Goal: Task Accomplishment & Management: Manage account settings

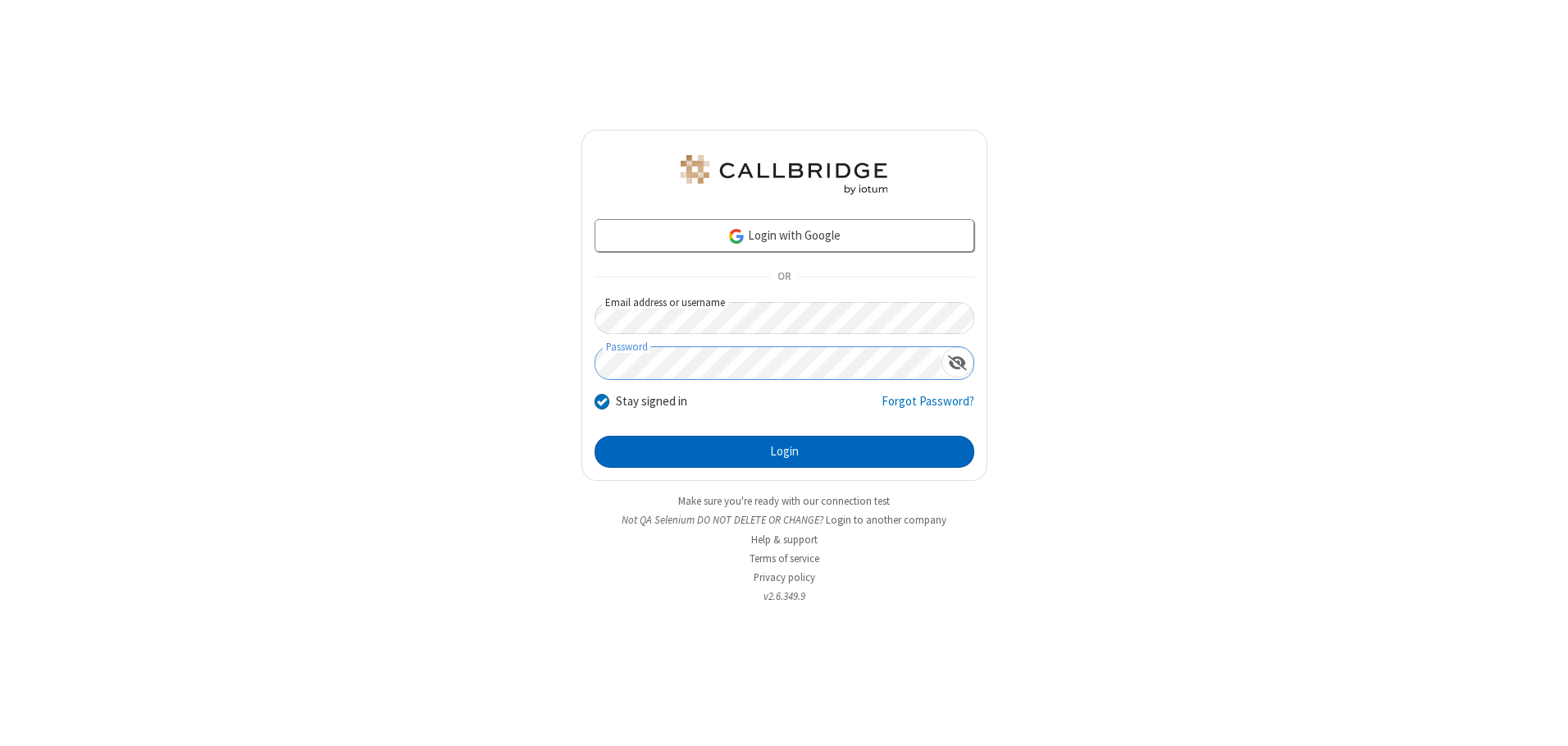
click at [784, 451] on button "Login" at bounding box center [784, 452] width 380 height 33
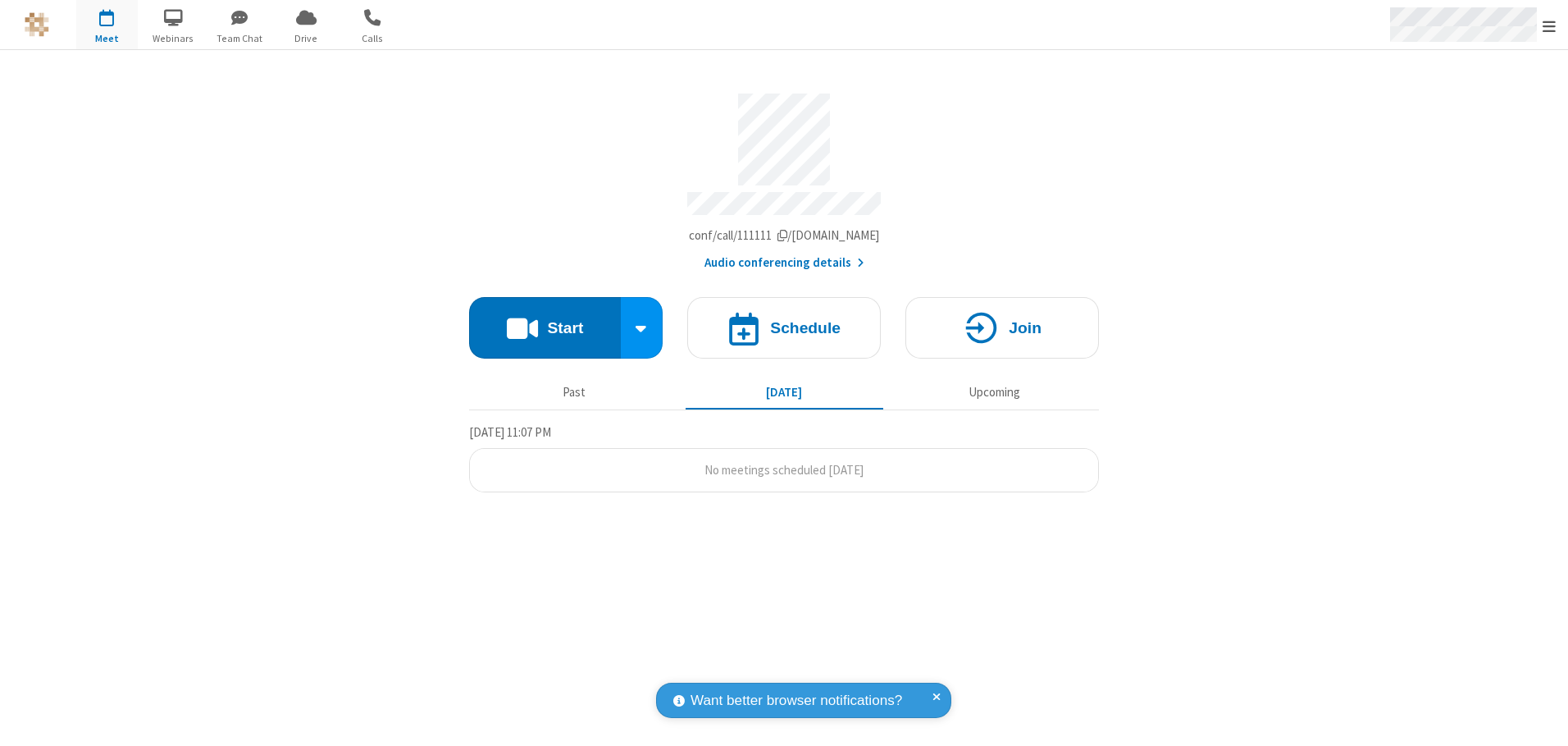
click at [1550, 25] on span "Open menu" at bounding box center [1549, 26] width 13 height 17
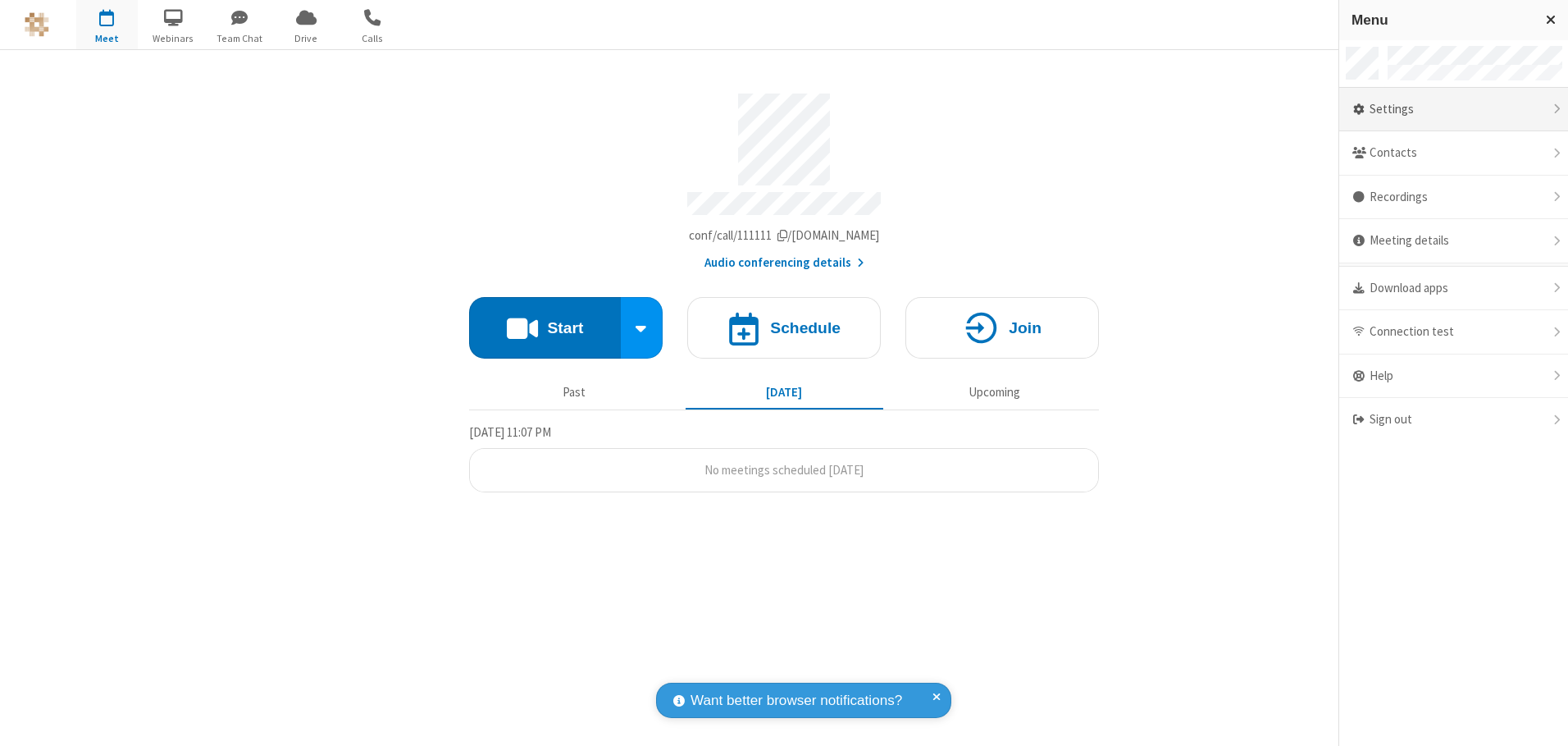
click at [1454, 109] on div "Settings" at bounding box center [1454, 110] width 229 height 44
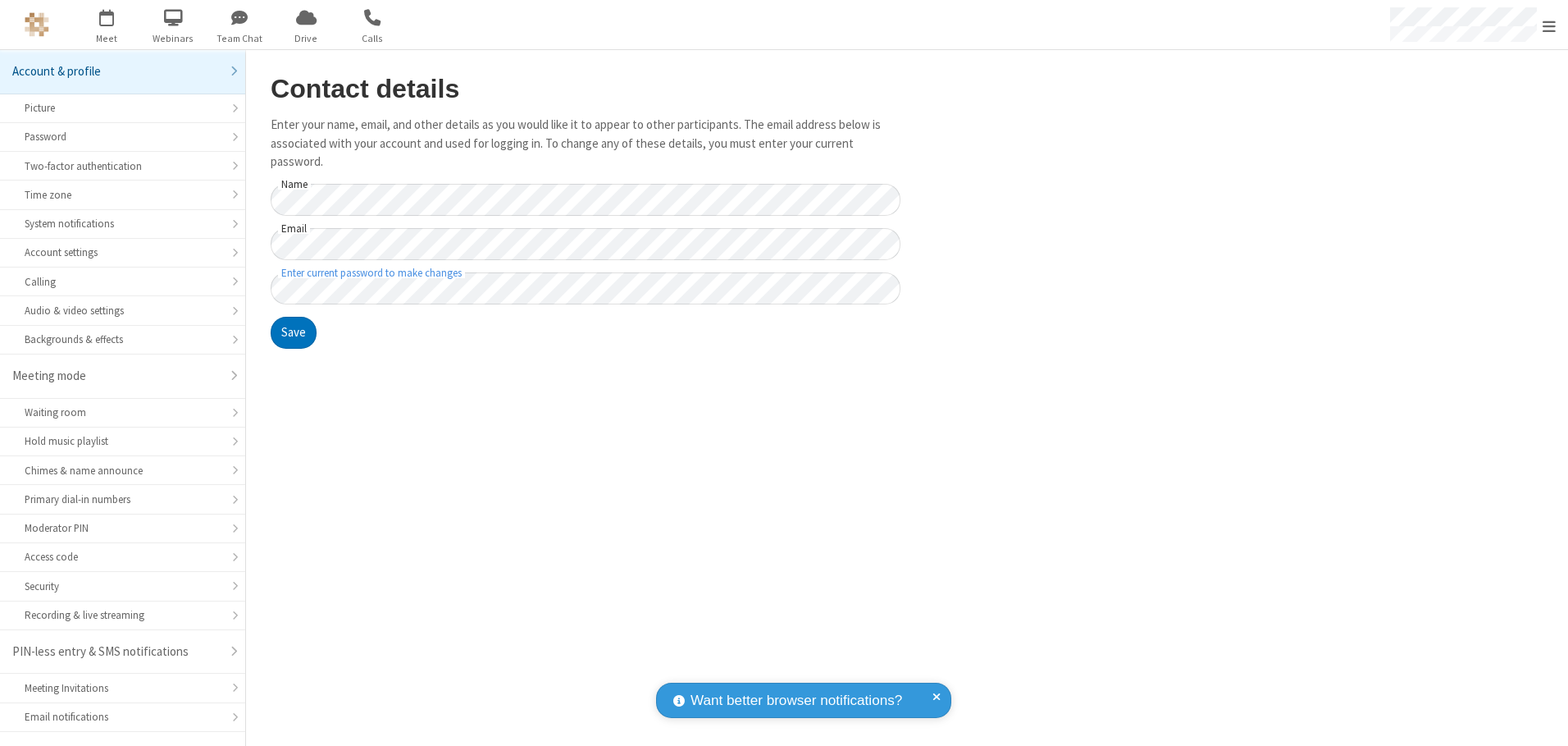
scroll to position [29, 0]
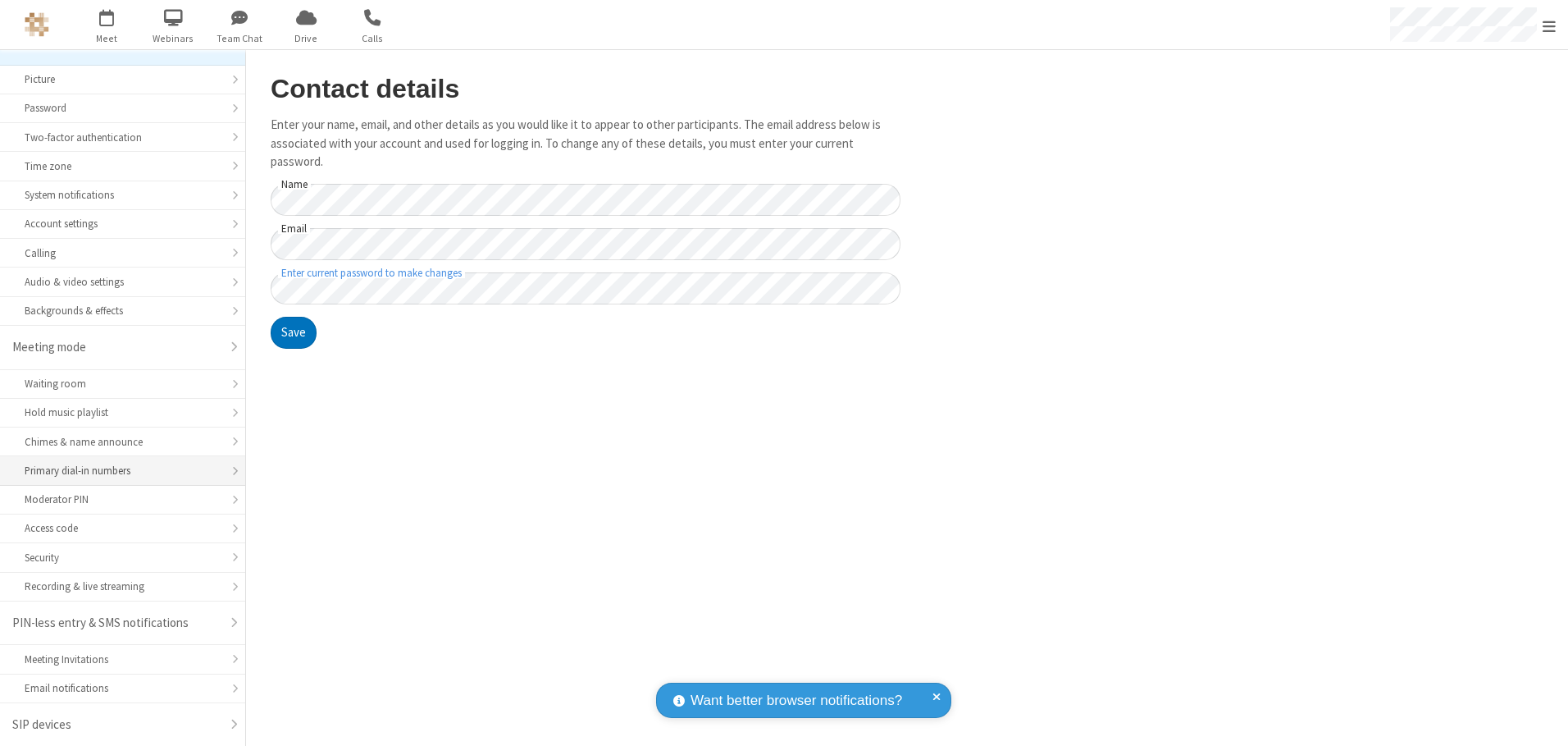
click at [117, 471] on div "Primary dial-in numbers" at bounding box center [122, 471] width 196 height 16
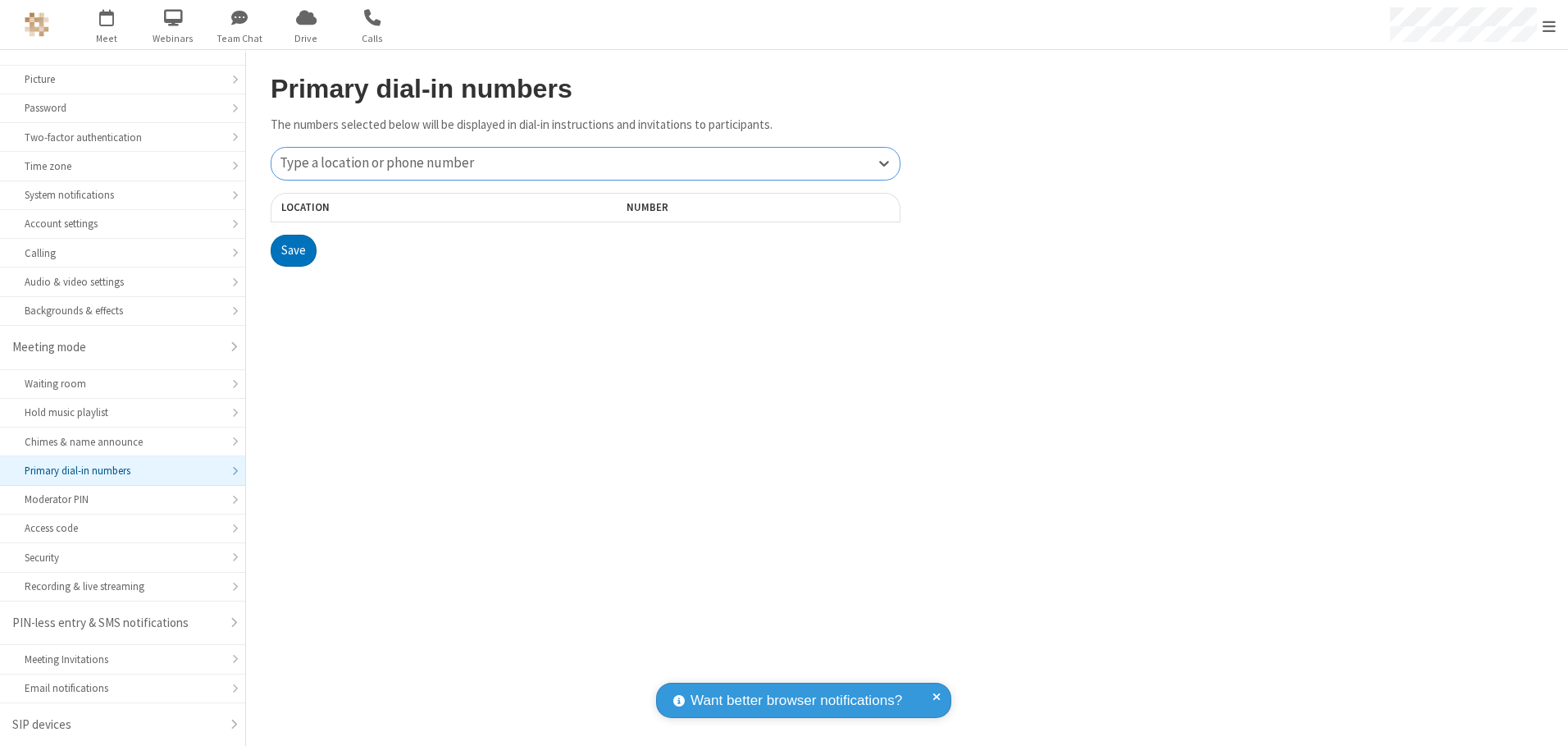
click at [586, 163] on div "Type a location or phone number" at bounding box center [586, 163] width 628 height 32
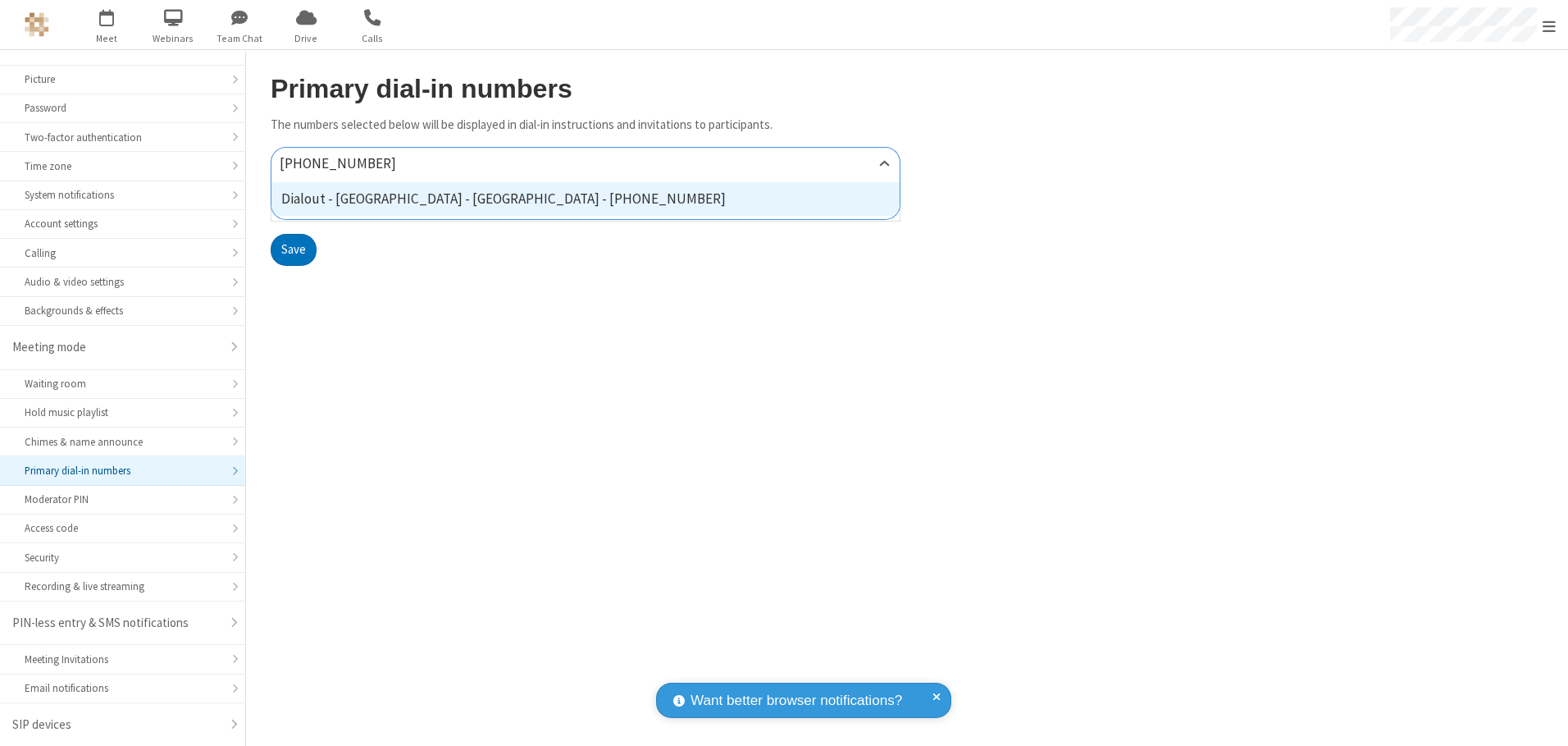
type input "[PHONE_NUMBER]"
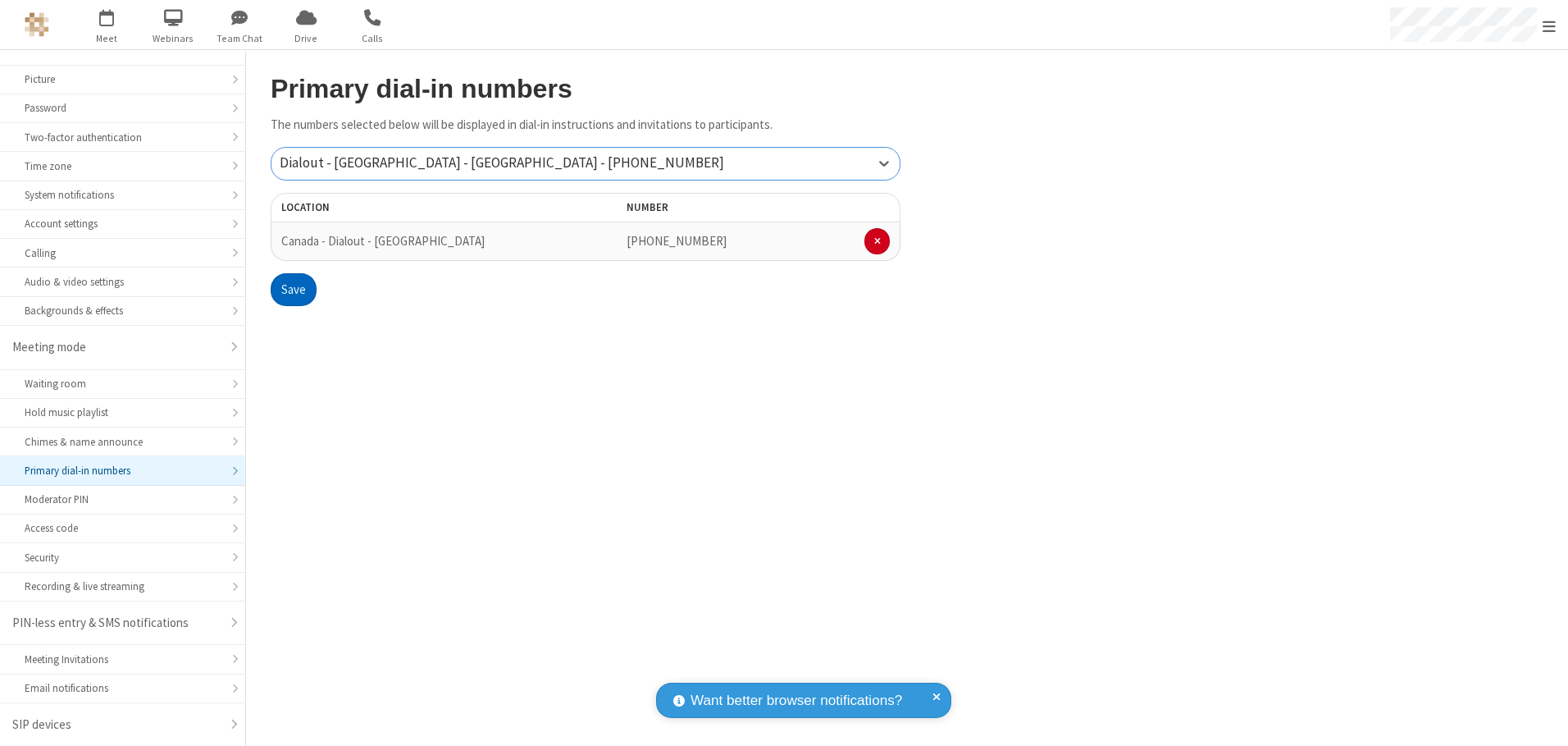
click at [293, 289] on button "Save" at bounding box center [294, 289] width 46 height 33
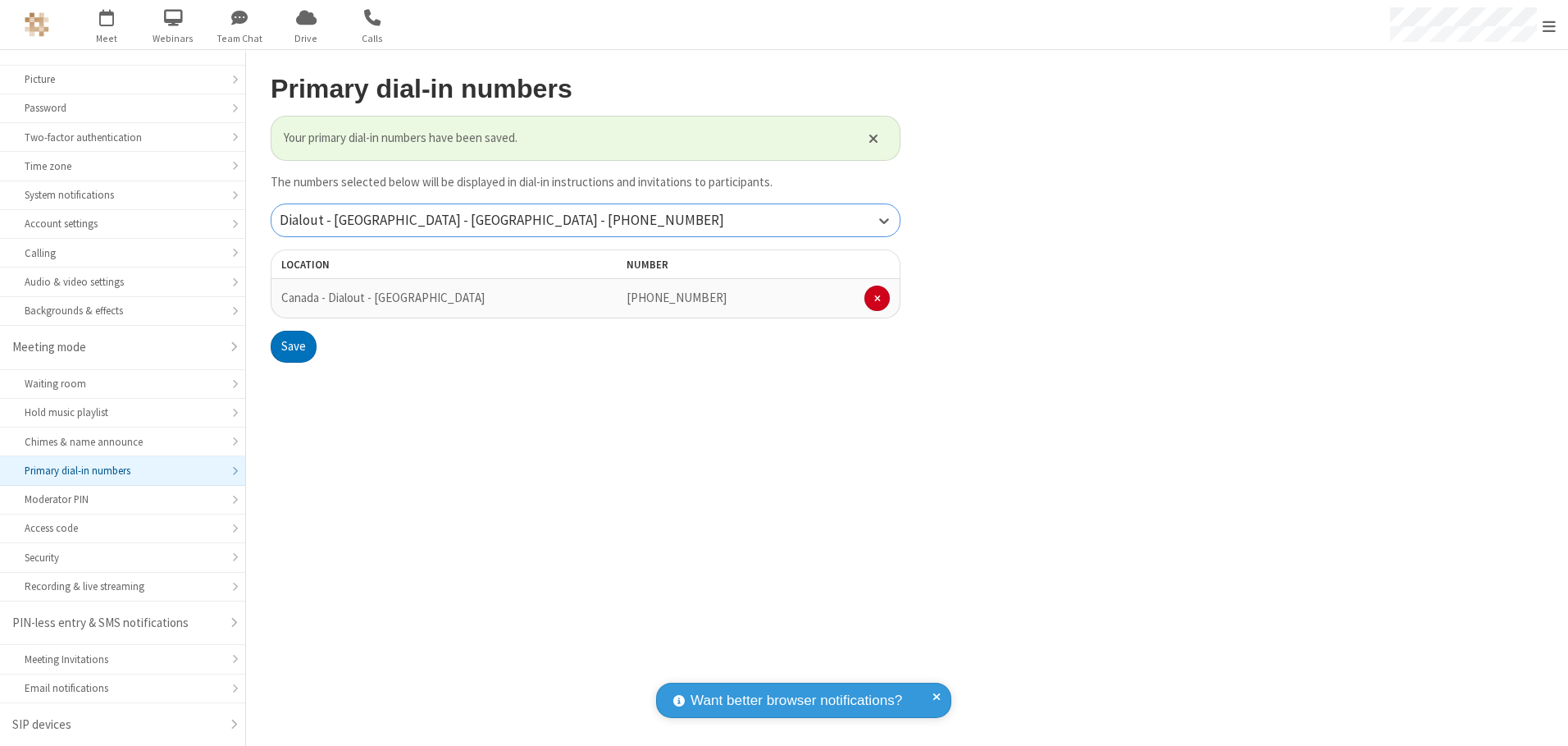
click at [586, 220] on div "Dialout - [GEOGRAPHIC_DATA] - [GEOGRAPHIC_DATA] - [PHONE_NUMBER]" at bounding box center [586, 220] width 628 height 32
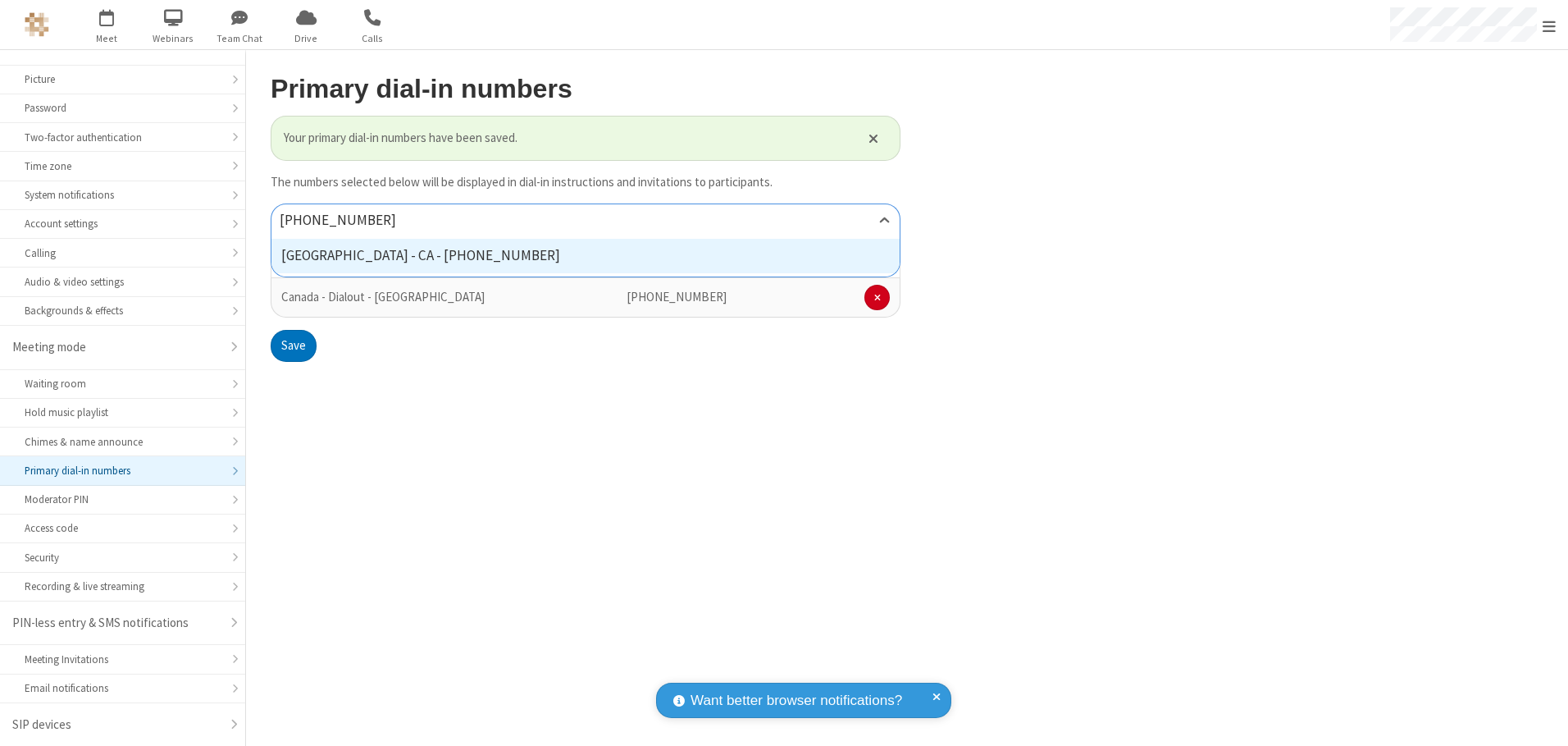
type input "[PHONE_NUMBER]"
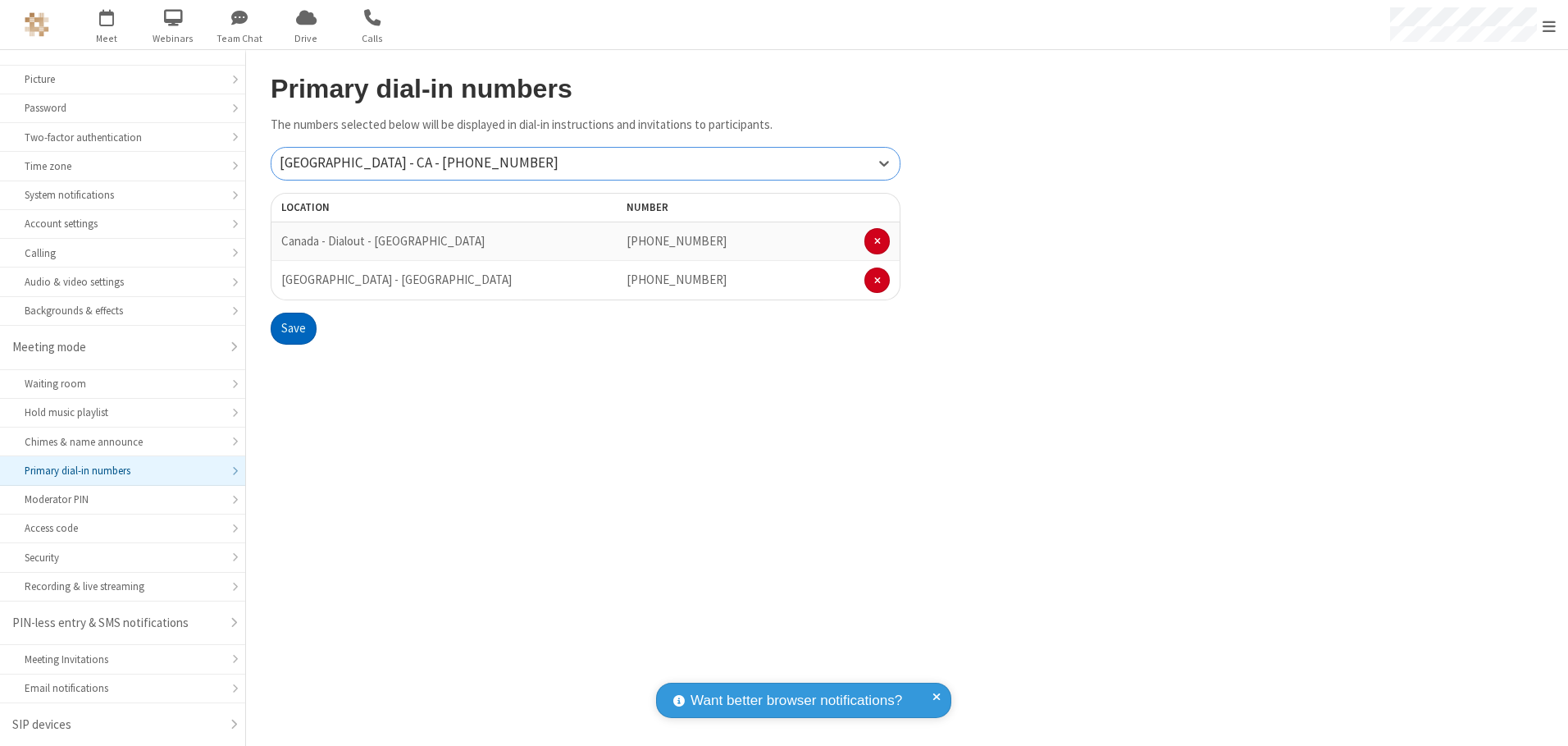
click at [293, 328] on button "Save" at bounding box center [294, 329] width 46 height 33
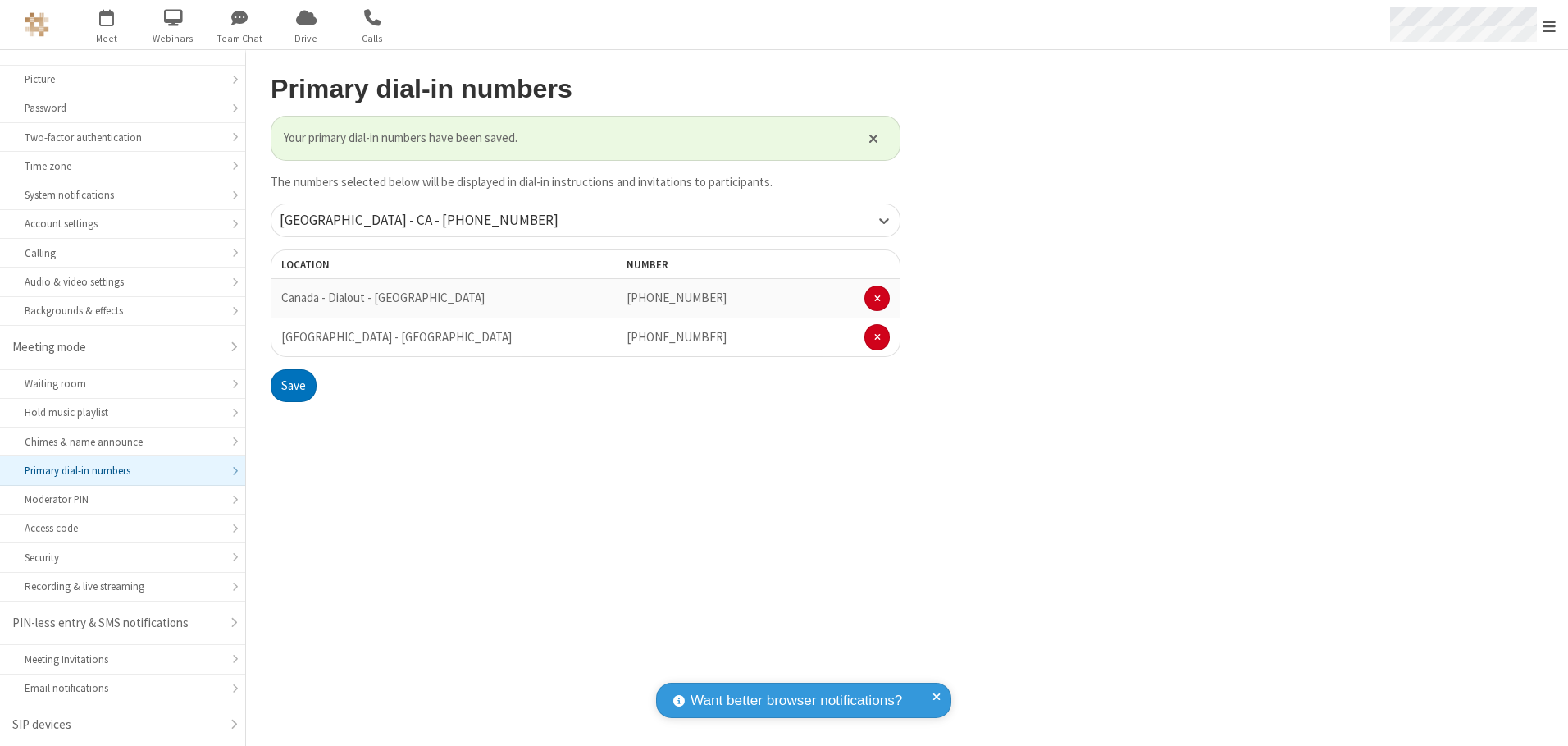
click at [1550, 25] on span "Open menu" at bounding box center [1549, 26] width 13 height 17
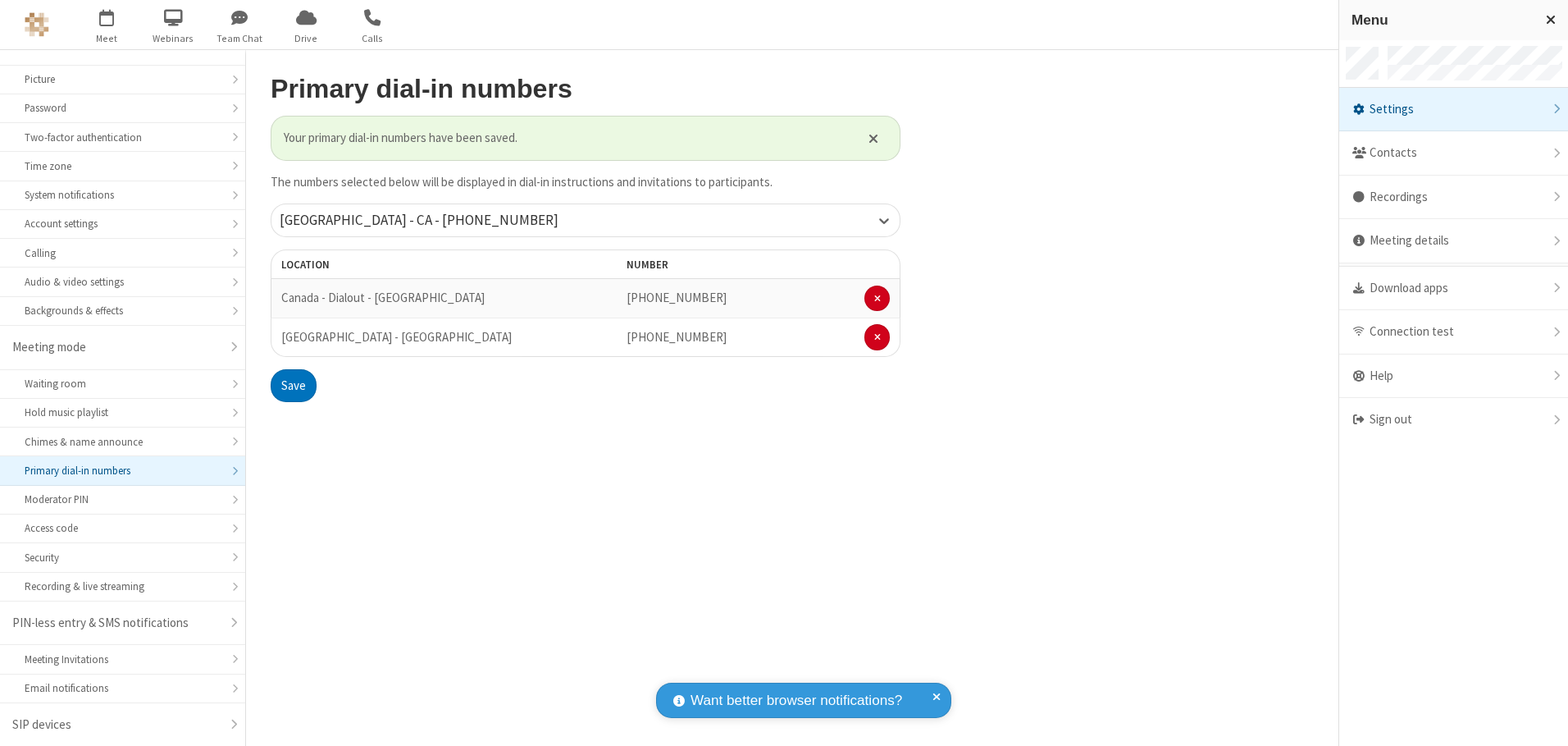
click at [1454, 109] on div "Settings" at bounding box center [1454, 110] width 229 height 44
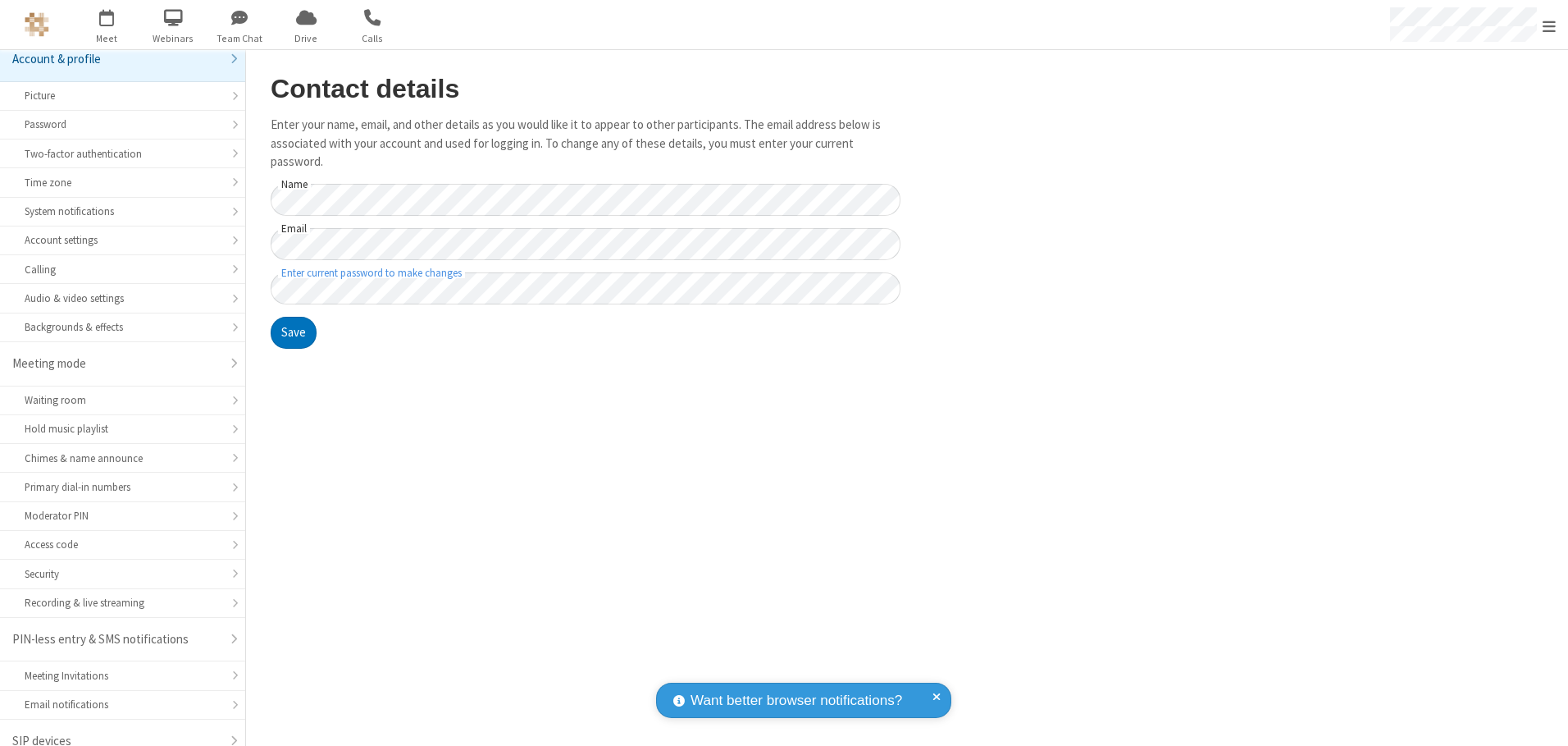
scroll to position [29, 0]
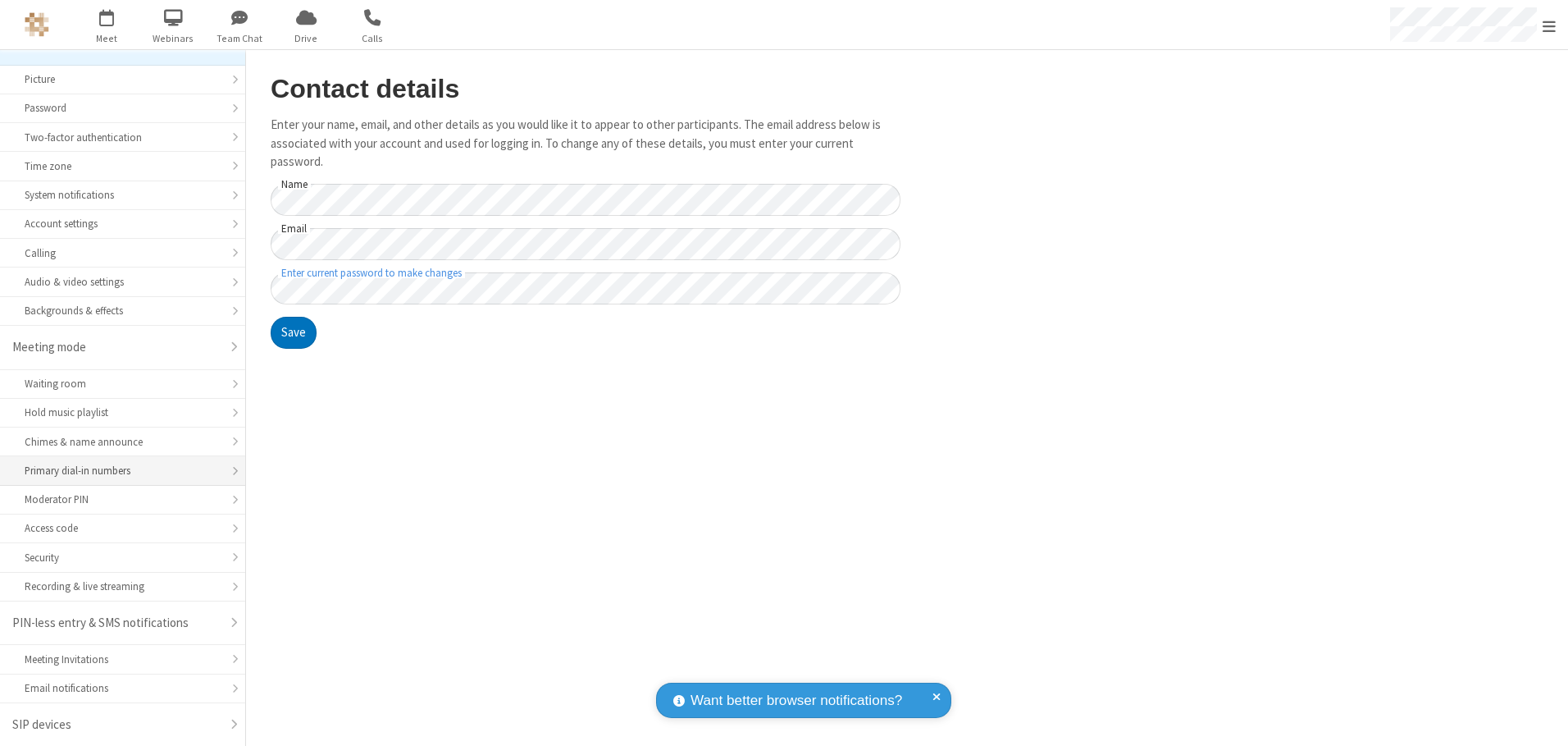
click at [117, 471] on div "Primary dial-in numbers" at bounding box center [122, 471] width 196 height 16
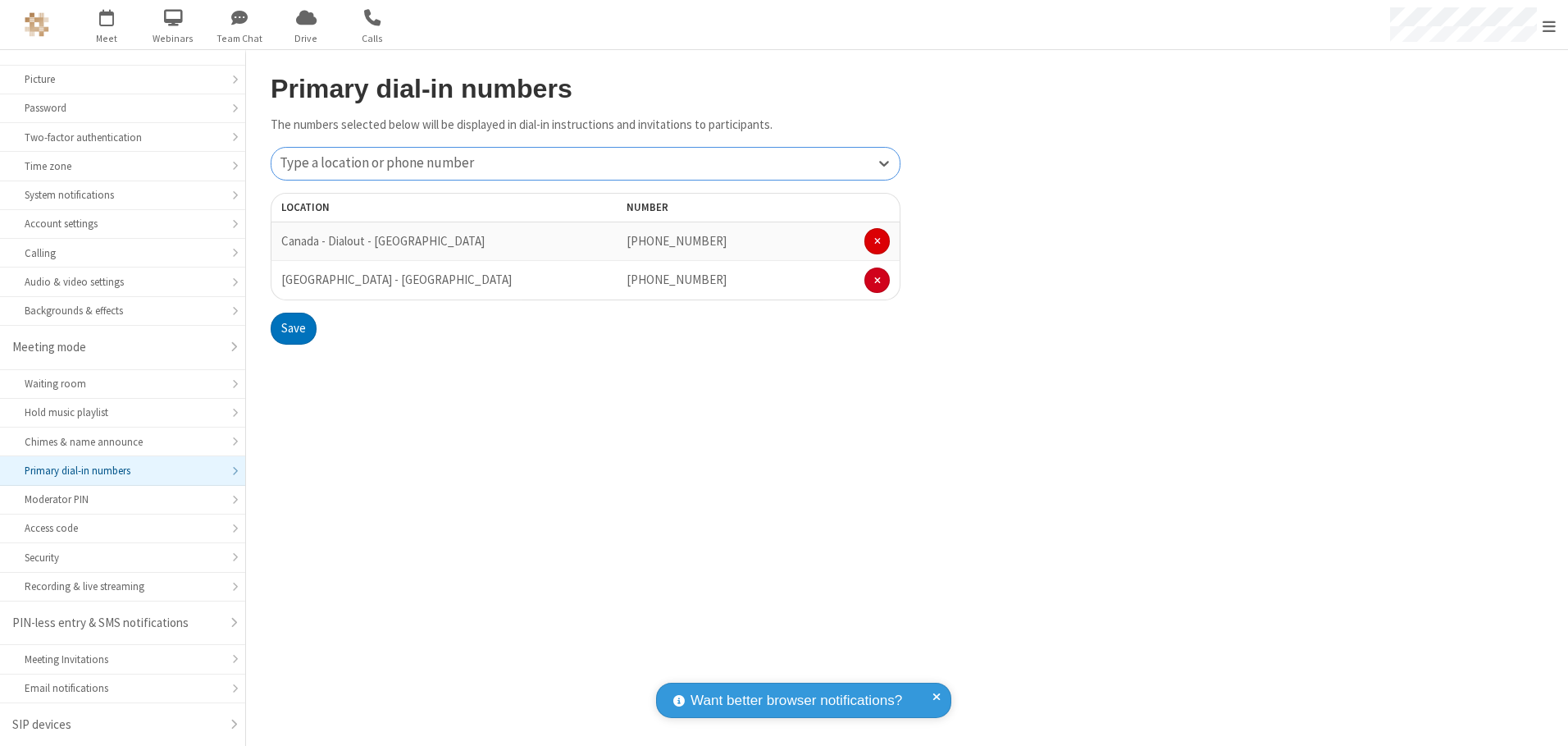
click at [877, 241] on span at bounding box center [878, 241] width 7 height 10
click at [293, 289] on button "Save" at bounding box center [294, 289] width 46 height 33
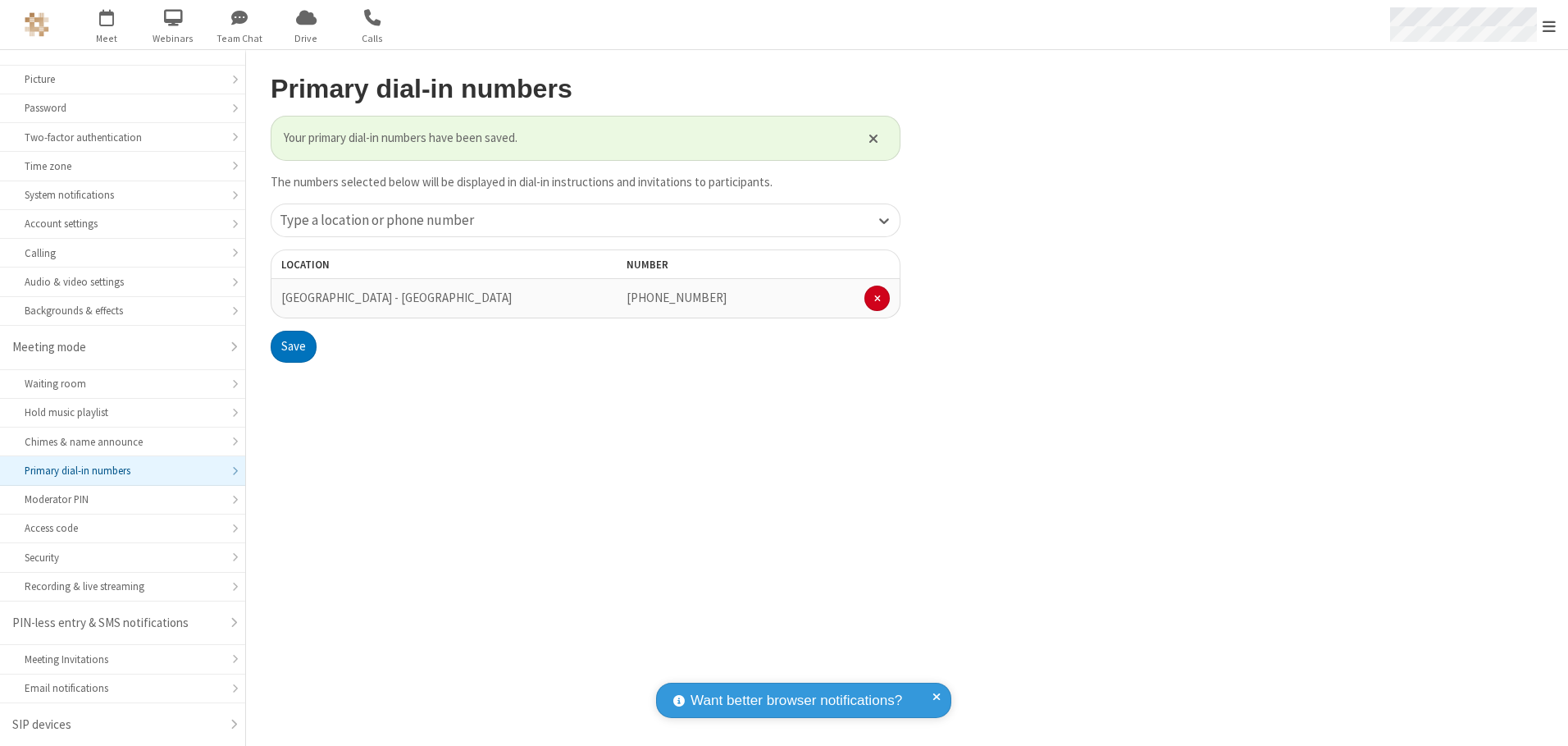
click at [1550, 25] on span "Open menu" at bounding box center [1549, 26] width 13 height 17
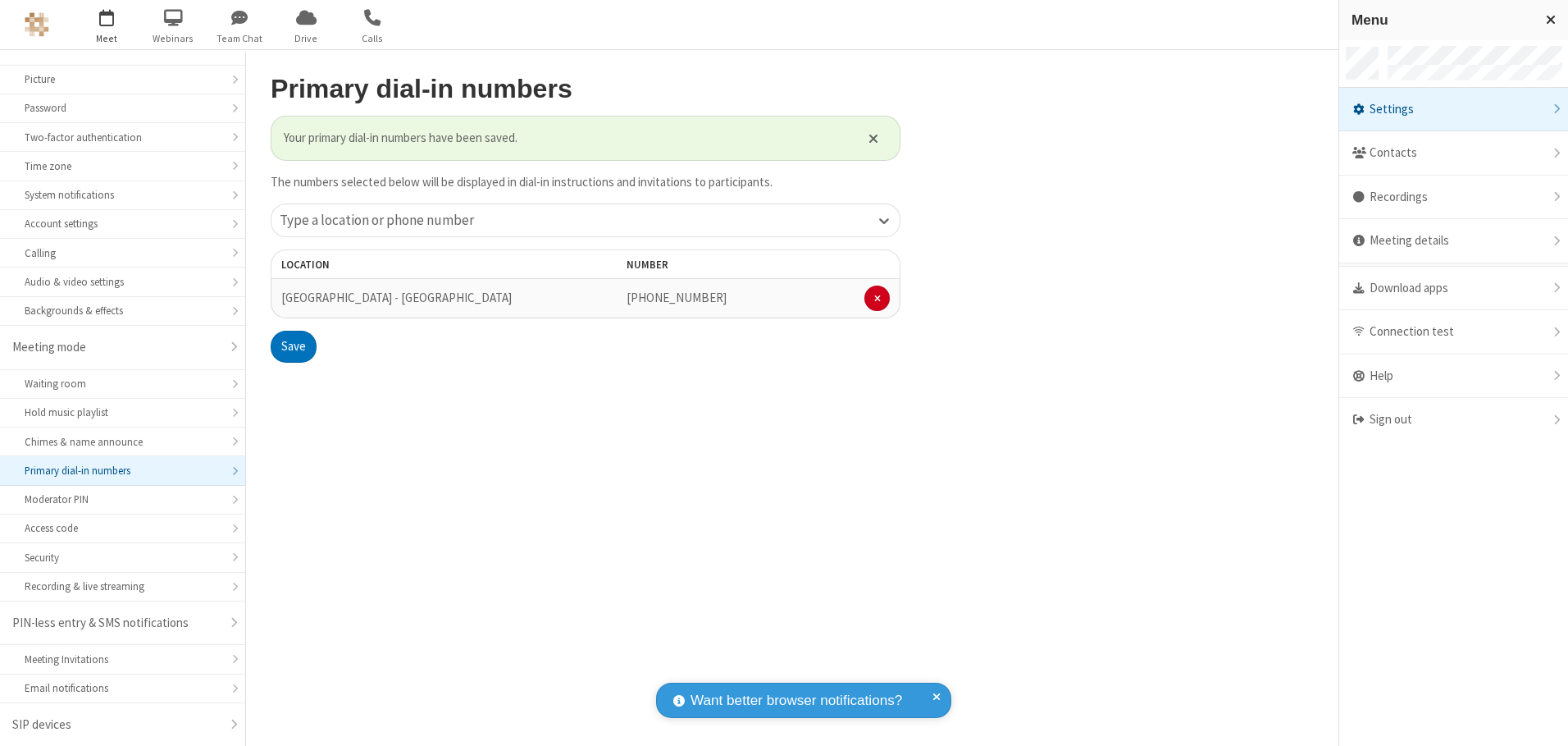
click at [106, 24] on span "button" at bounding box center [107, 17] width 62 height 28
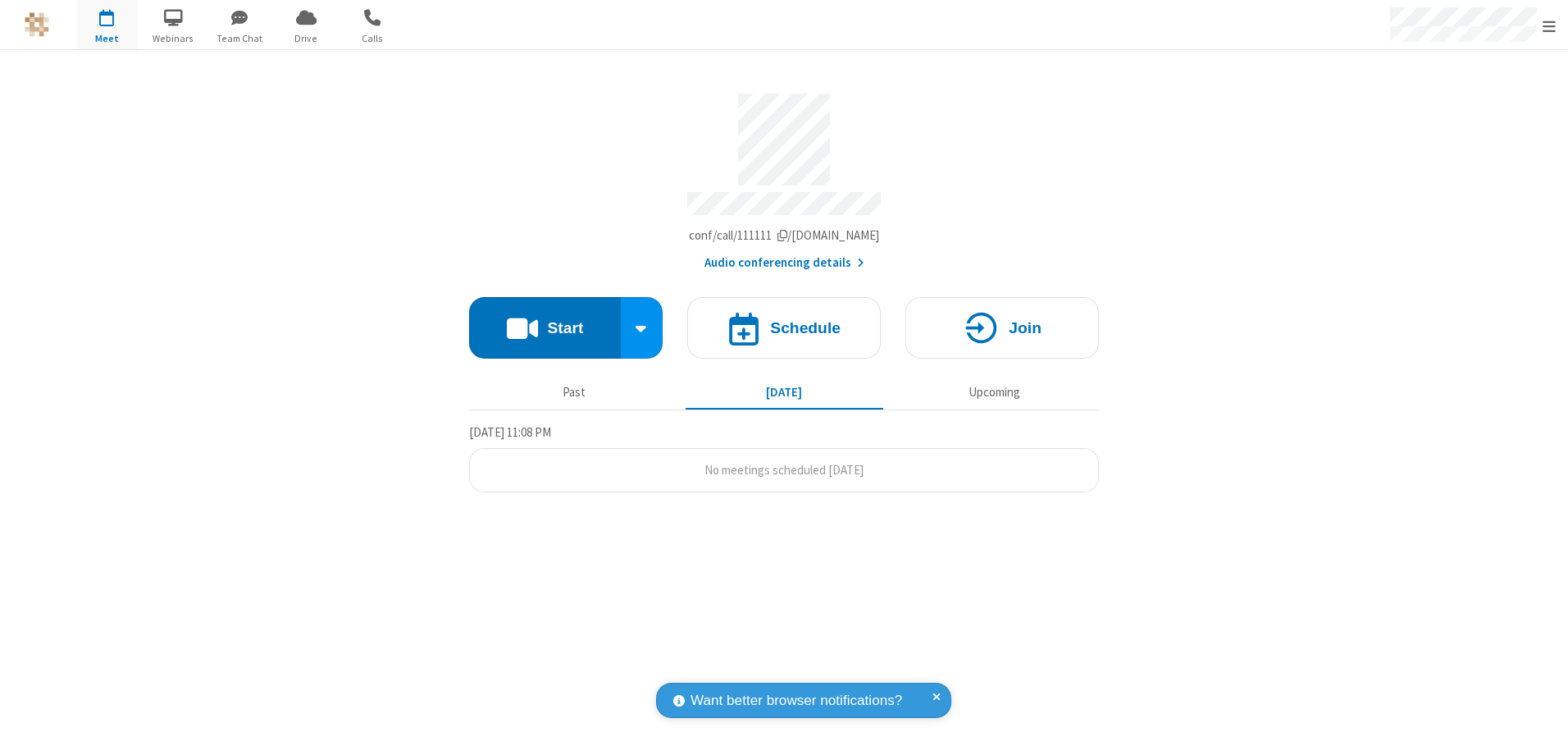
click at [784, 257] on button "Audio conferencing details" at bounding box center [784, 263] width 160 height 19
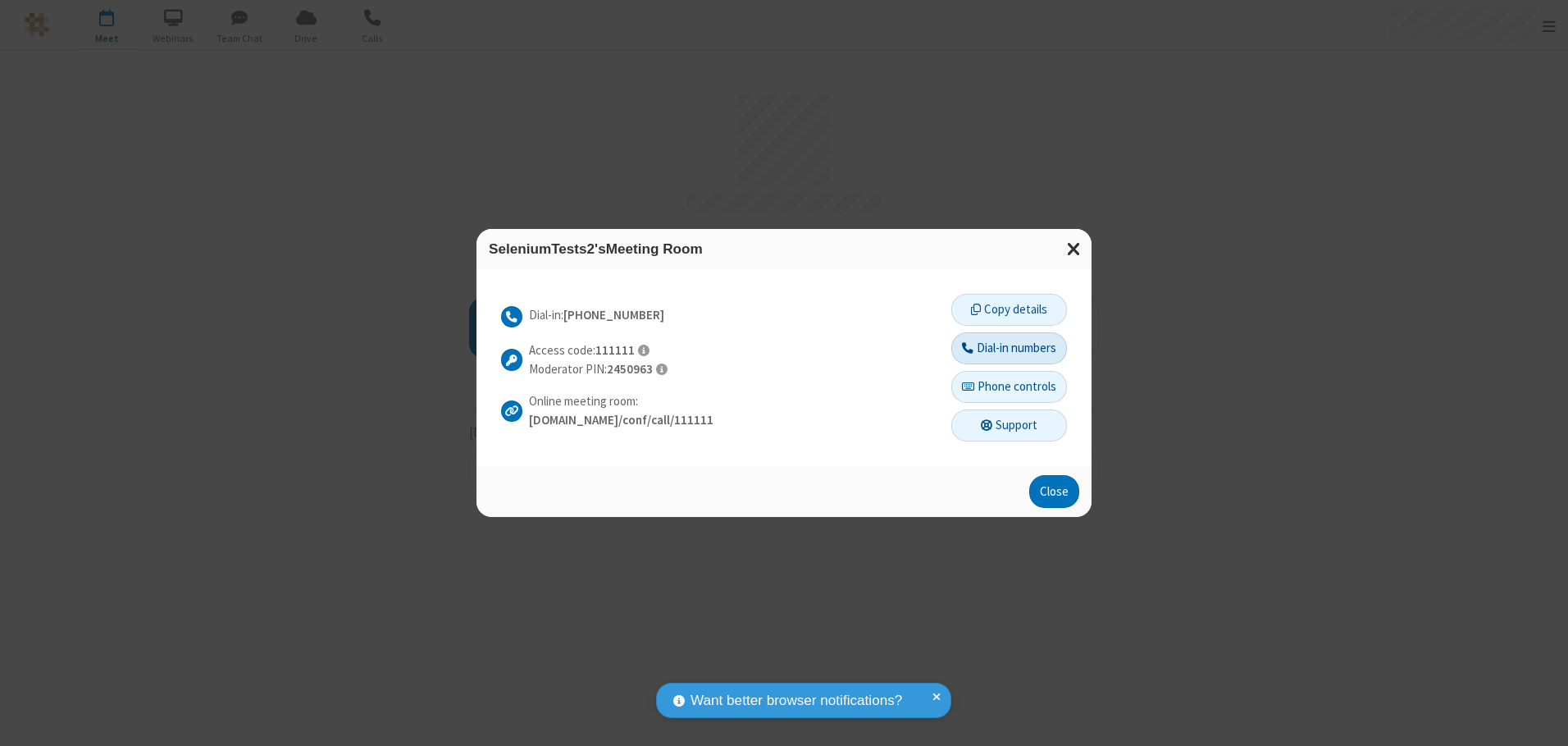
click at [1008, 348] on button "Dial-in numbers" at bounding box center [1009, 349] width 116 height 33
